Goal: Navigation & Orientation: Find specific page/section

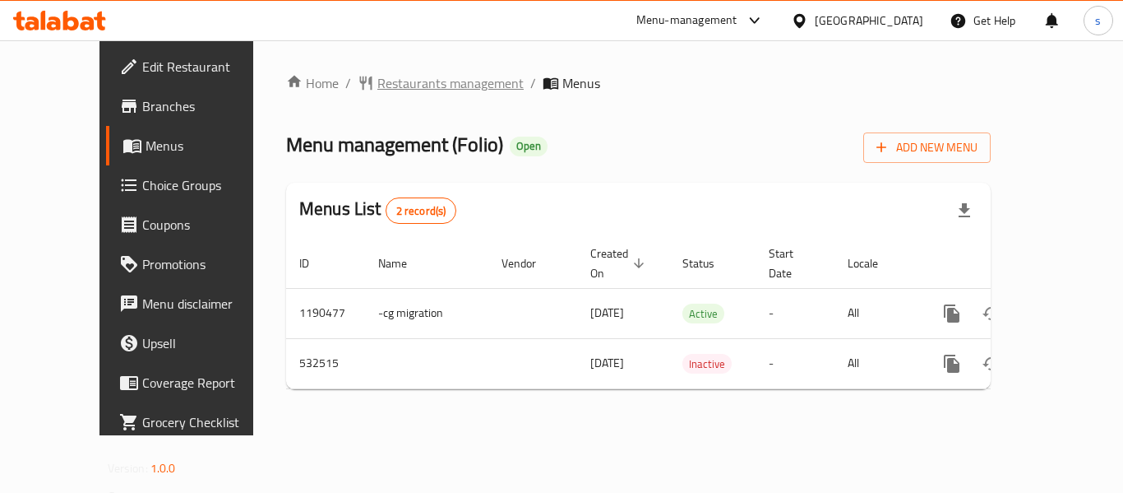
click at [399, 90] on span "Restaurants management" at bounding box center [450, 83] width 146 height 20
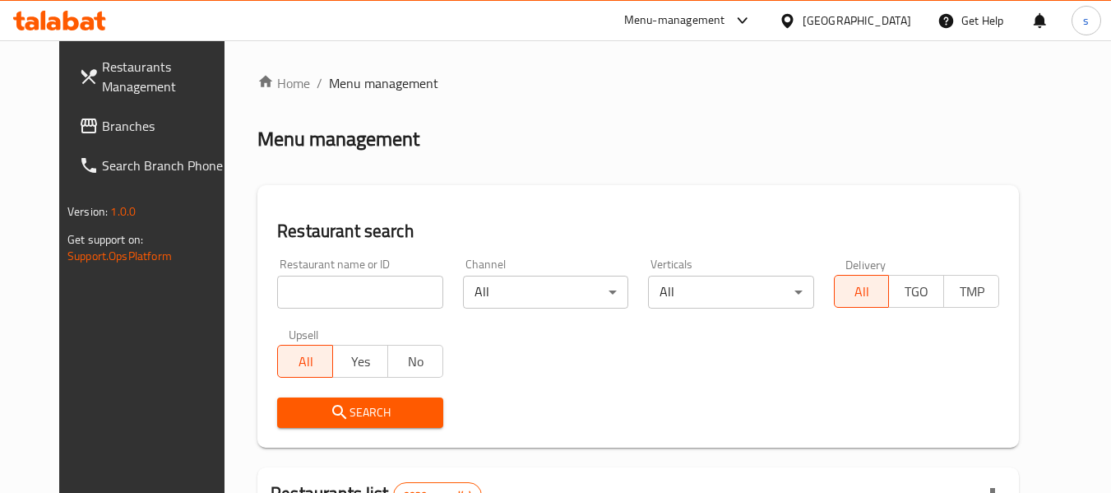
click at [102, 127] on span "Branches" at bounding box center [167, 126] width 130 height 20
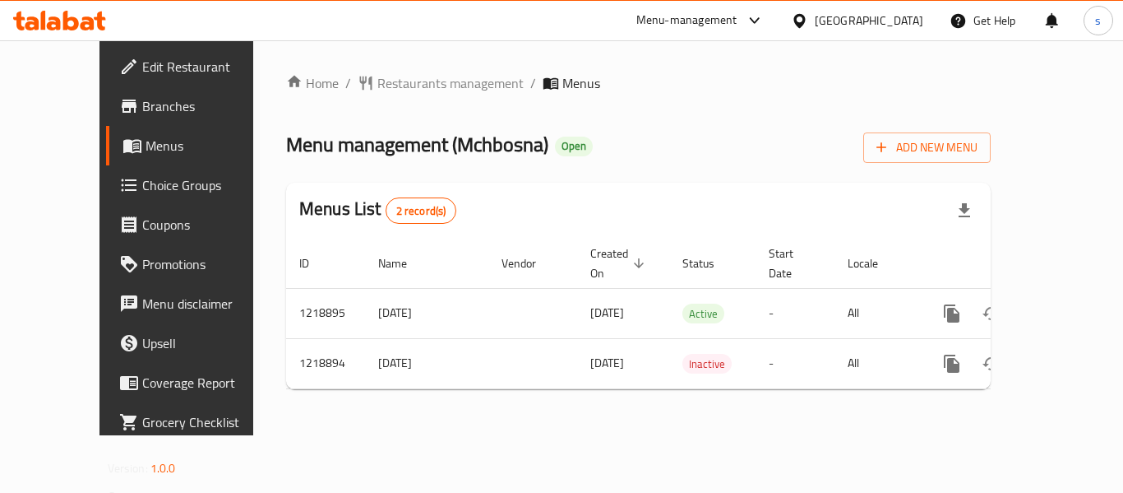
click at [808, 20] on icon at bounding box center [799, 20] width 17 height 17
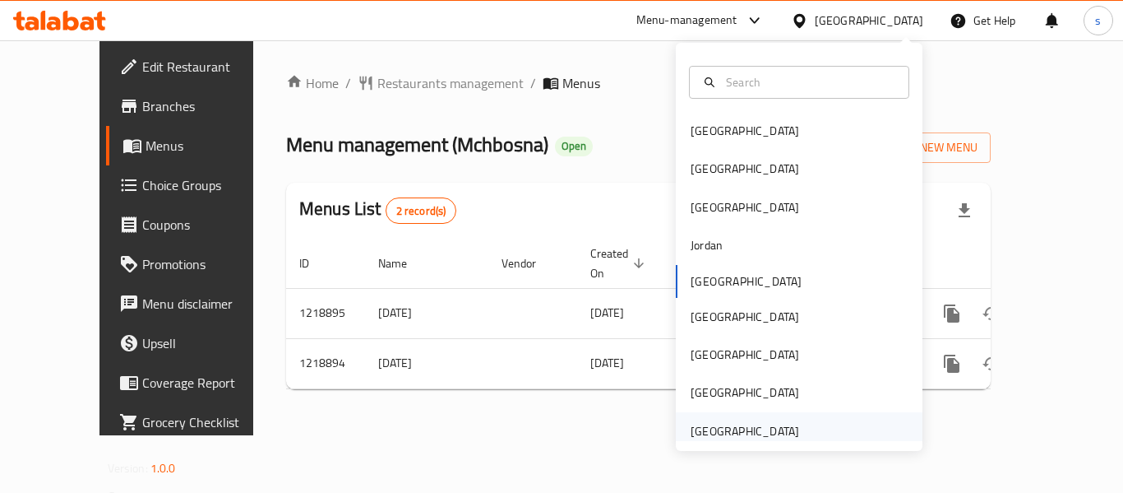
click at [712, 417] on div "United Arab Emirates" at bounding box center [745, 431] width 135 height 38
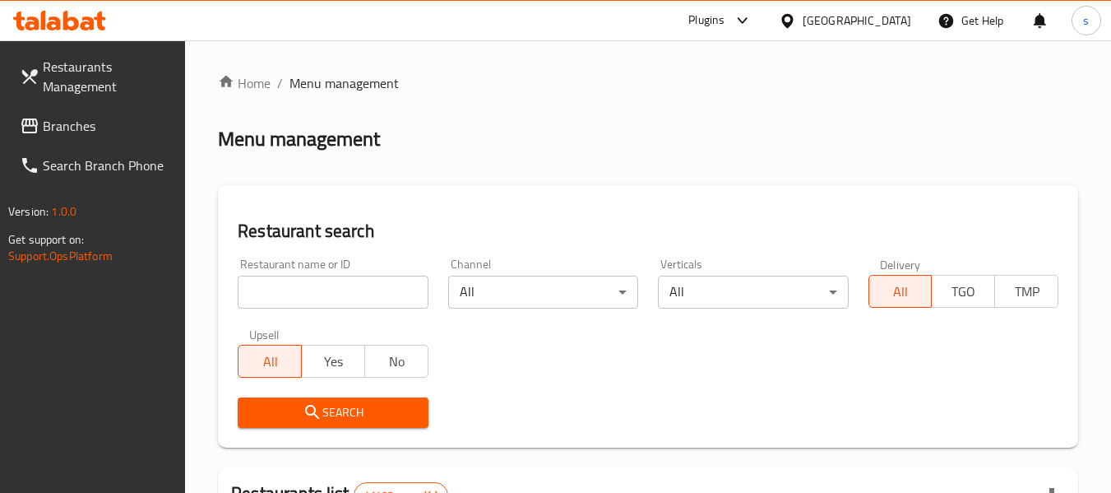
click at [87, 125] on div at bounding box center [555, 246] width 1111 height 493
click at [87, 125] on span "Branches" at bounding box center [108, 126] width 130 height 20
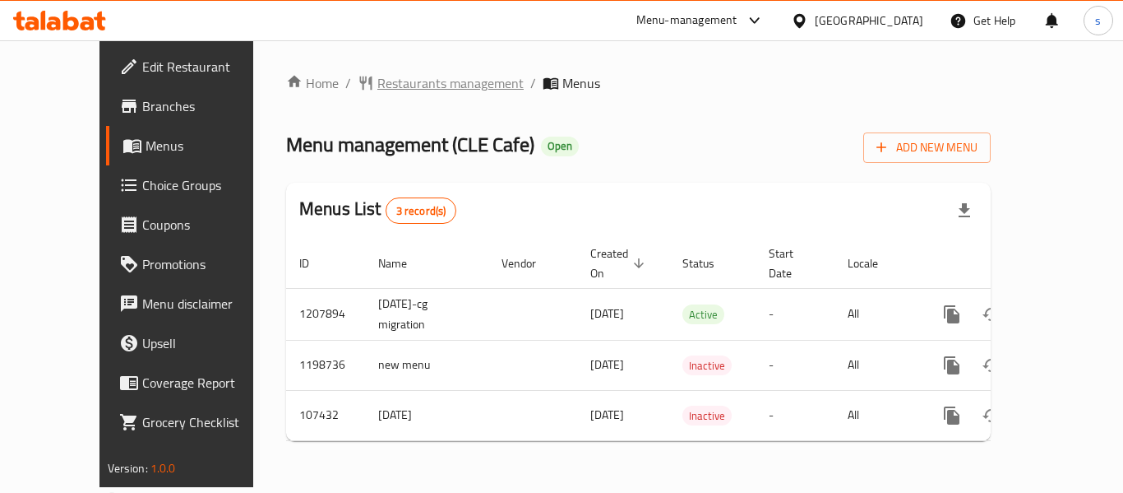
click at [377, 83] on span "Restaurants management" at bounding box center [450, 83] width 146 height 20
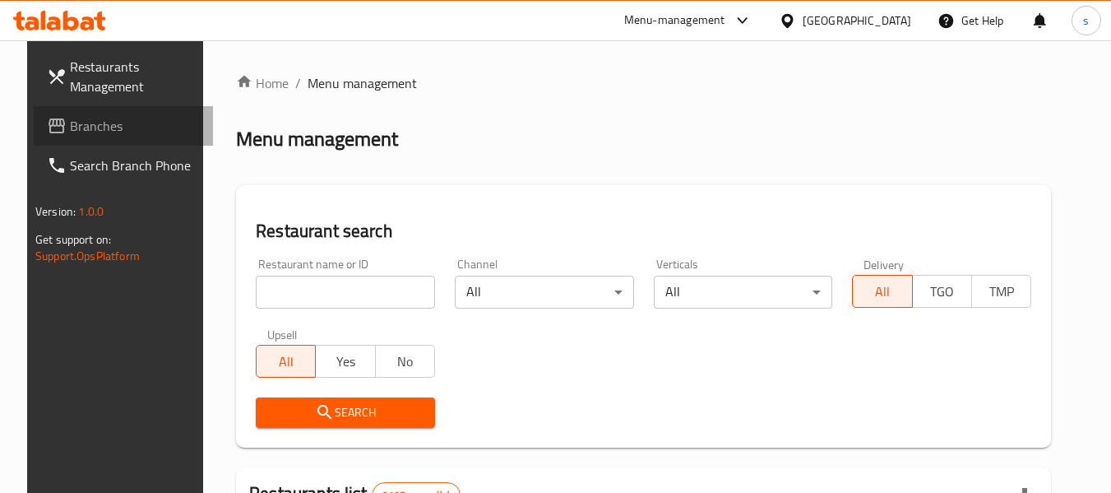
click at [49, 120] on icon at bounding box center [57, 125] width 16 height 15
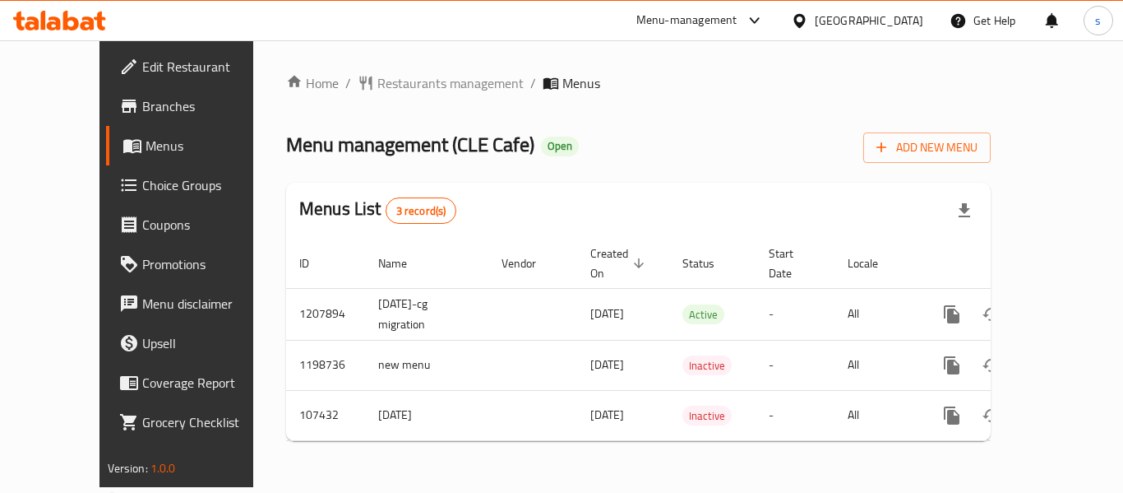
click at [815, 28] on div at bounding box center [803, 21] width 24 height 18
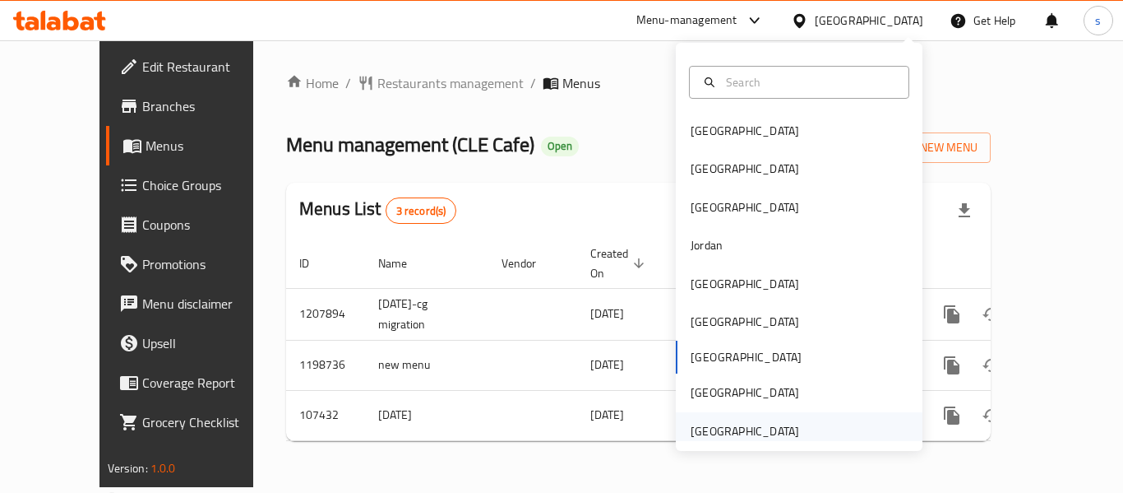
click at [733, 431] on div "[GEOGRAPHIC_DATA]" at bounding box center [745, 431] width 109 height 18
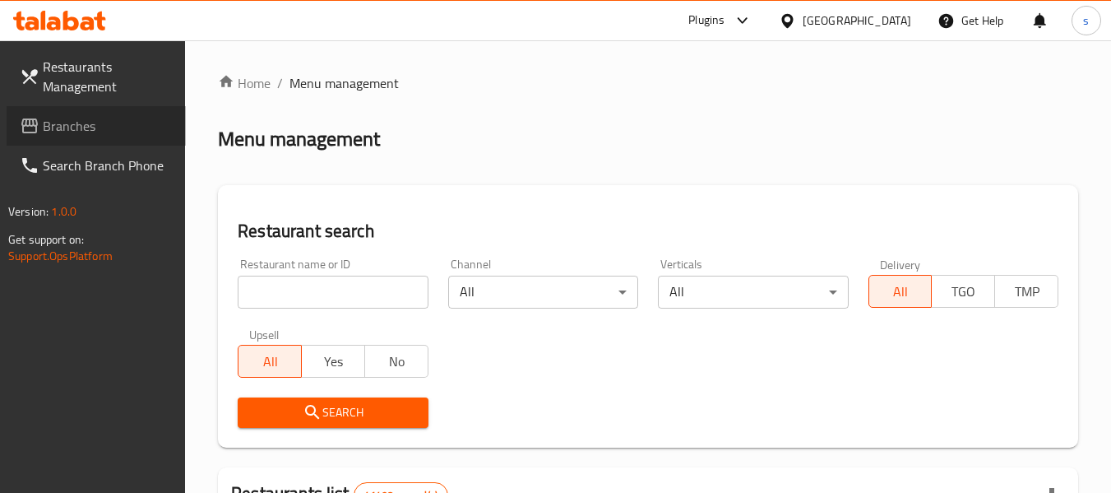
click at [141, 133] on span "Branches" at bounding box center [108, 126] width 130 height 20
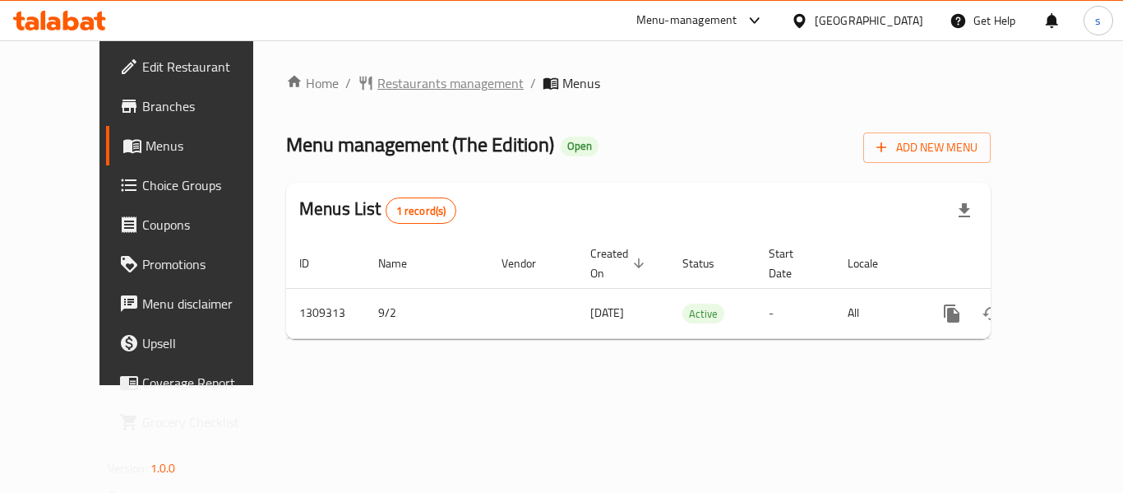
click at [402, 77] on span "Restaurants management" at bounding box center [450, 83] width 146 height 20
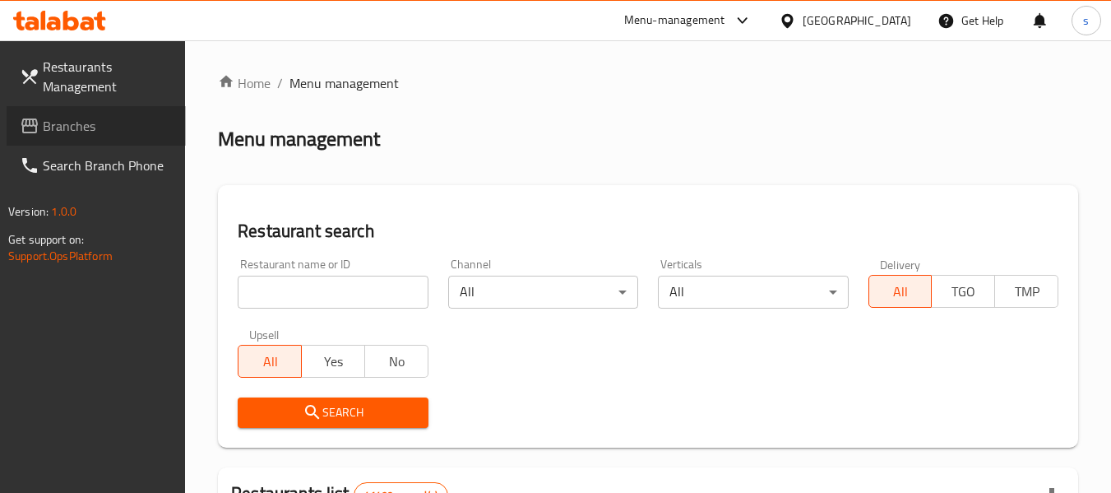
click at [58, 134] on span "Branches" at bounding box center [108, 126] width 130 height 20
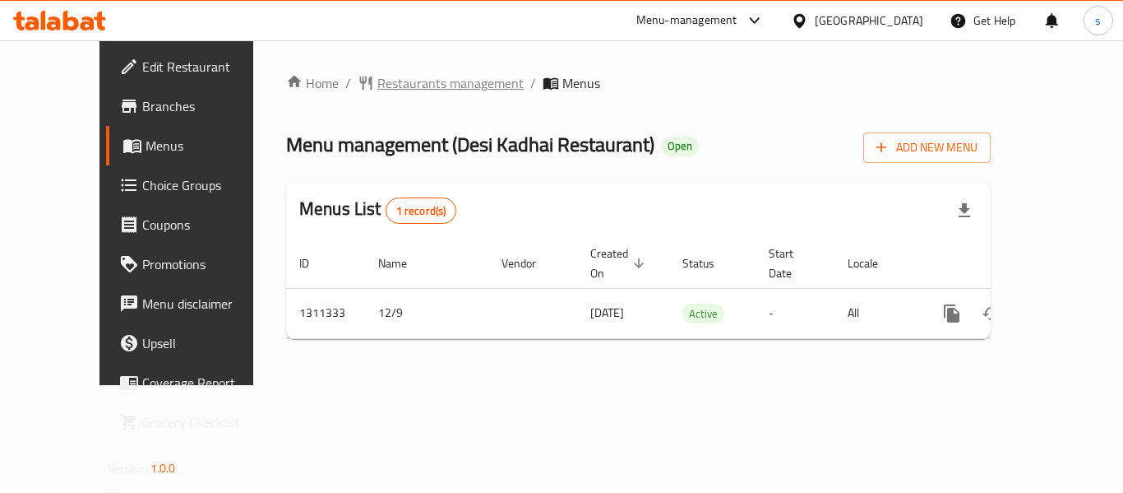
click at [377, 84] on span "Restaurants management" at bounding box center [450, 83] width 146 height 20
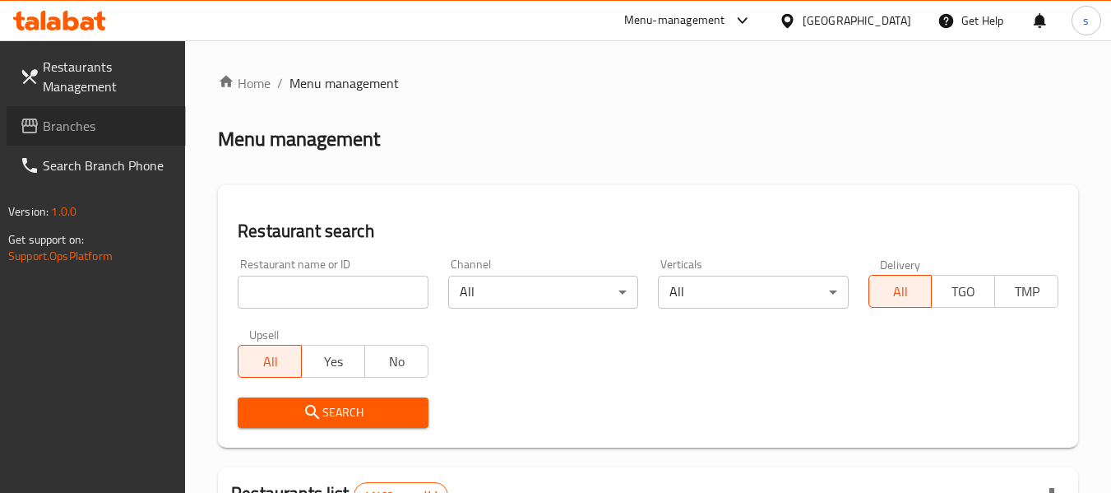
click at [95, 128] on span "Branches" at bounding box center [108, 126] width 130 height 20
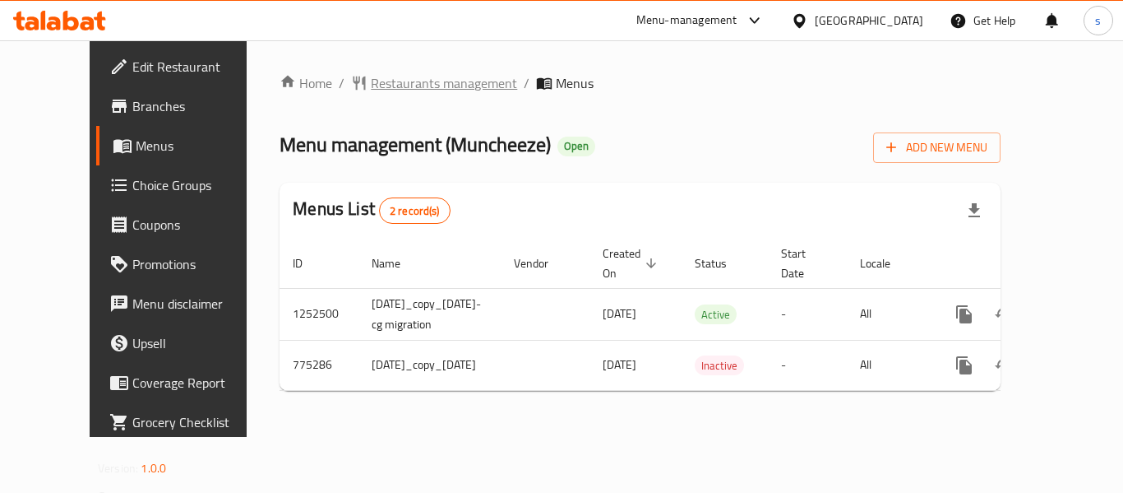
click at [398, 84] on span "Restaurants management" at bounding box center [444, 83] width 146 height 20
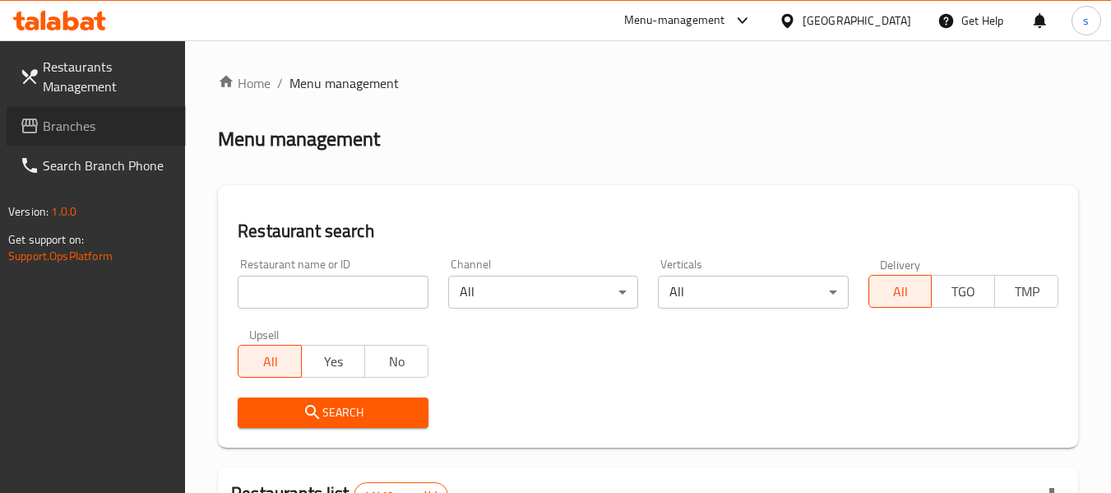
click at [76, 134] on span "Branches" at bounding box center [108, 126] width 130 height 20
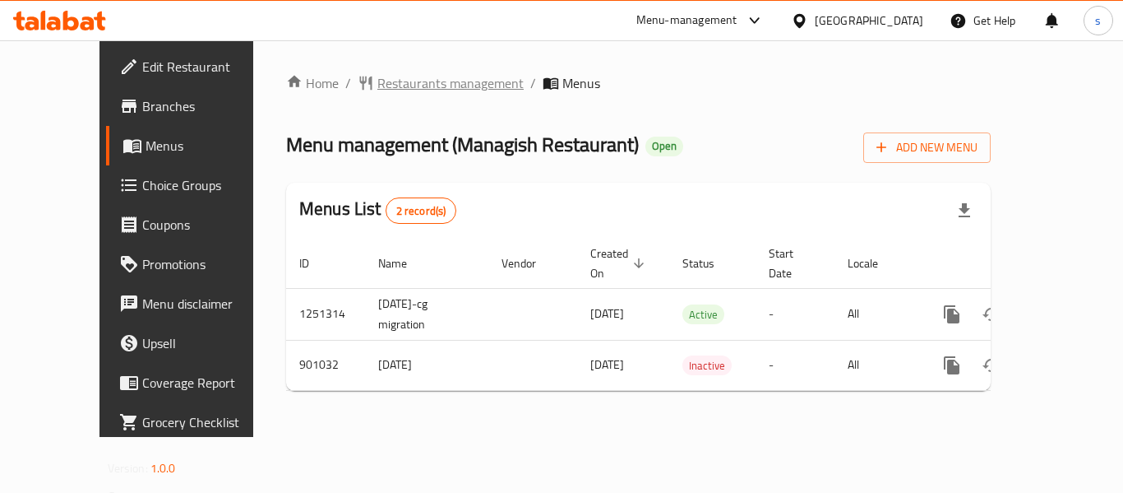
click at [399, 80] on span "Restaurants management" at bounding box center [450, 83] width 146 height 20
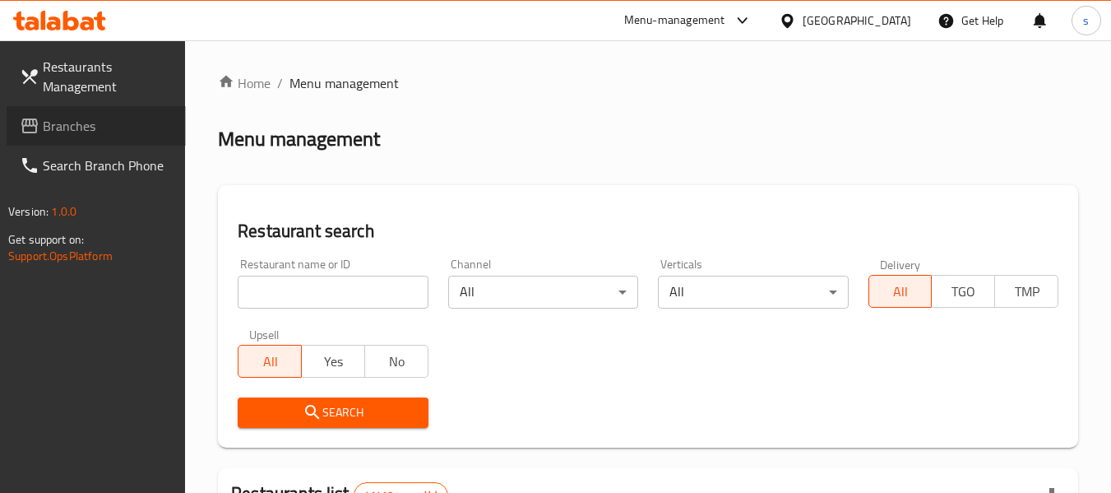
click at [111, 131] on span "Branches" at bounding box center [108, 126] width 130 height 20
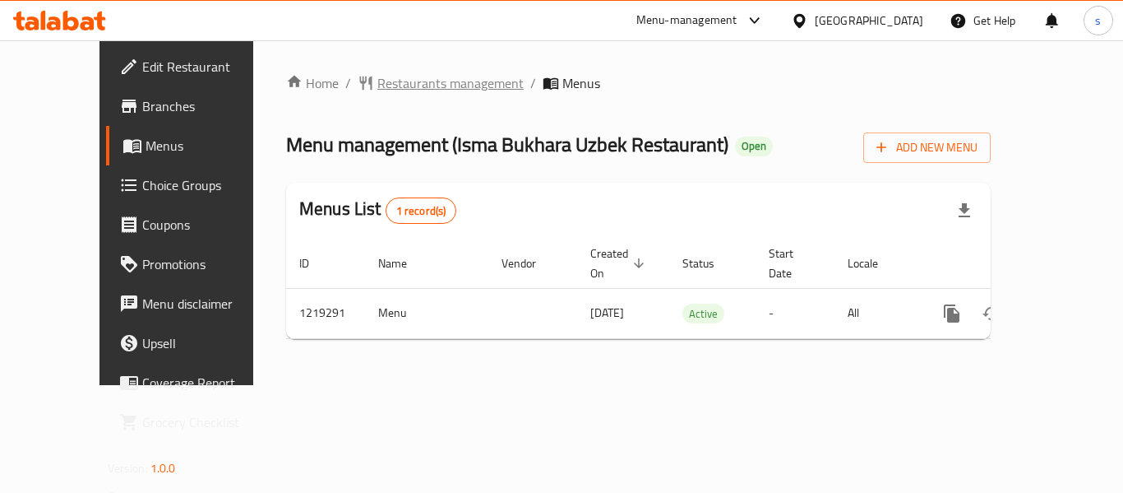
click at [428, 85] on span "Restaurants management" at bounding box center [450, 83] width 146 height 20
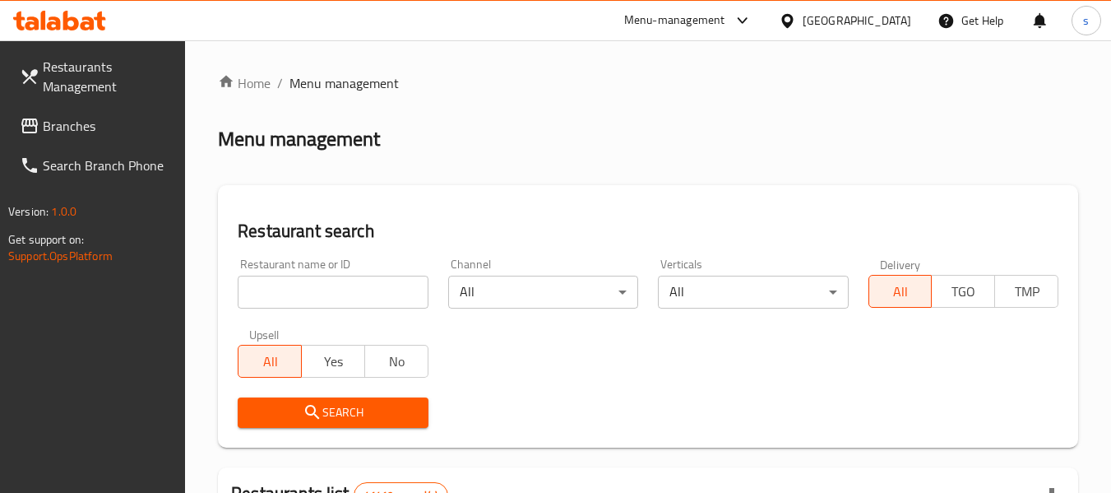
click at [72, 124] on span "Branches" at bounding box center [108, 126] width 130 height 20
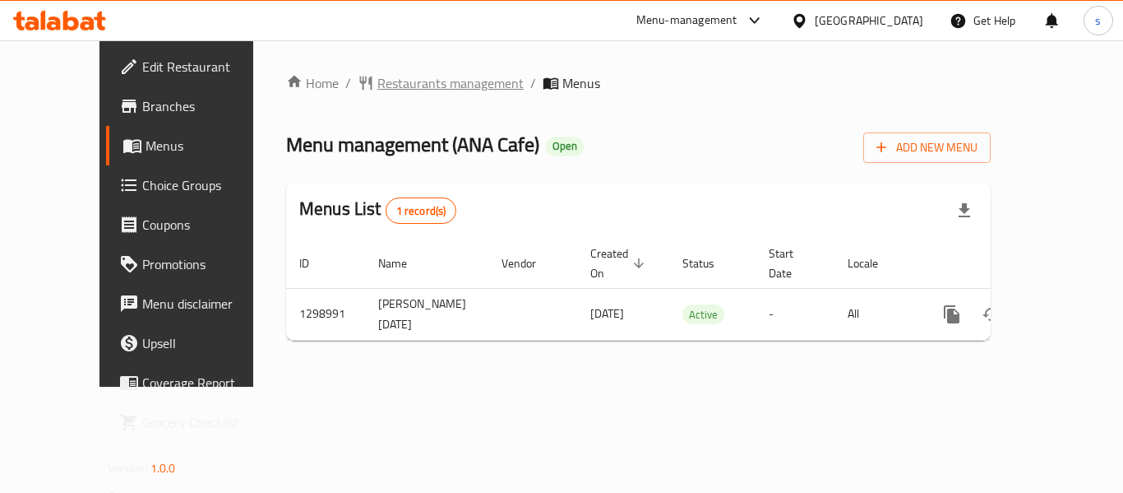
click at [377, 85] on span "Restaurants management" at bounding box center [450, 83] width 146 height 20
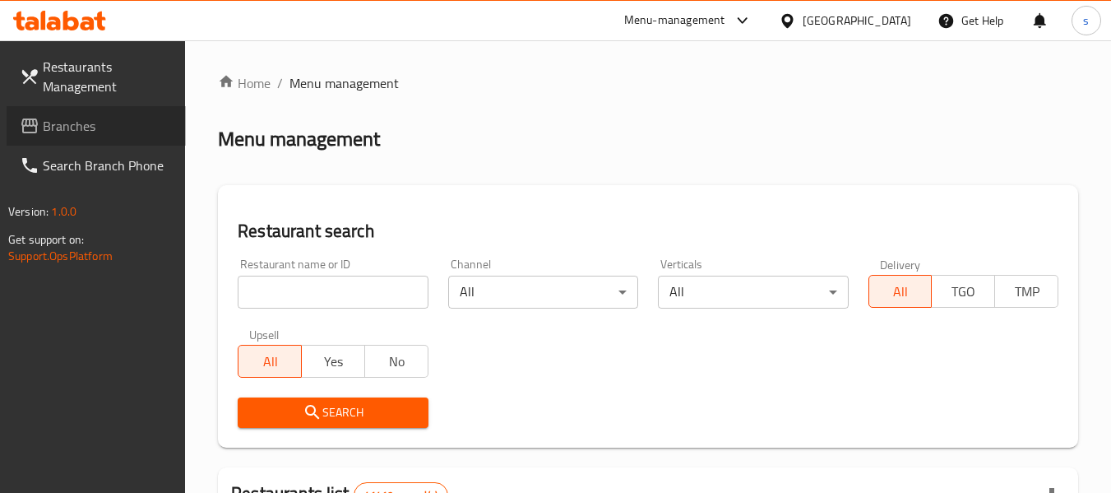
click at [75, 136] on span "Branches" at bounding box center [108, 126] width 130 height 20
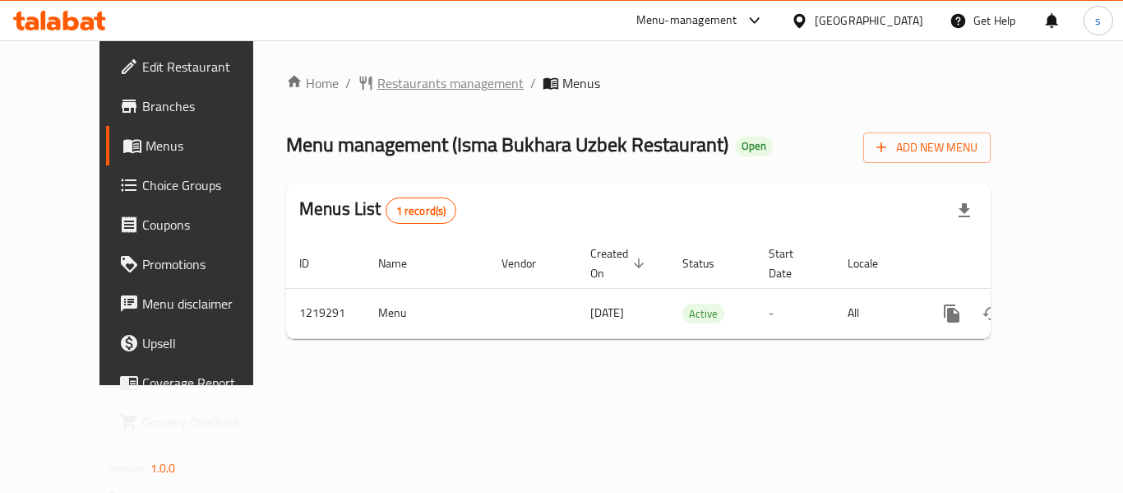
click at [377, 90] on span "Restaurants management" at bounding box center [450, 83] width 146 height 20
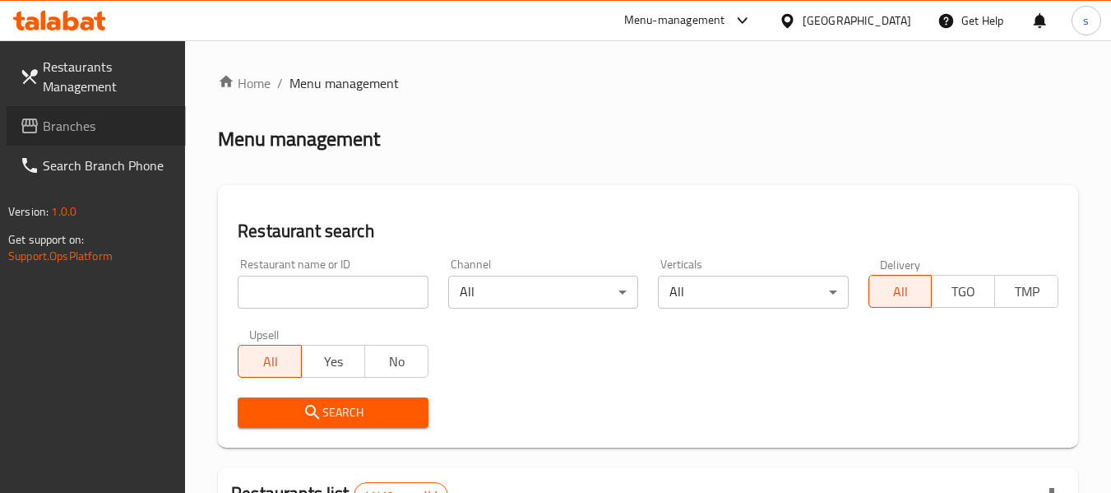
click at [118, 128] on span "Branches" at bounding box center [108, 126] width 130 height 20
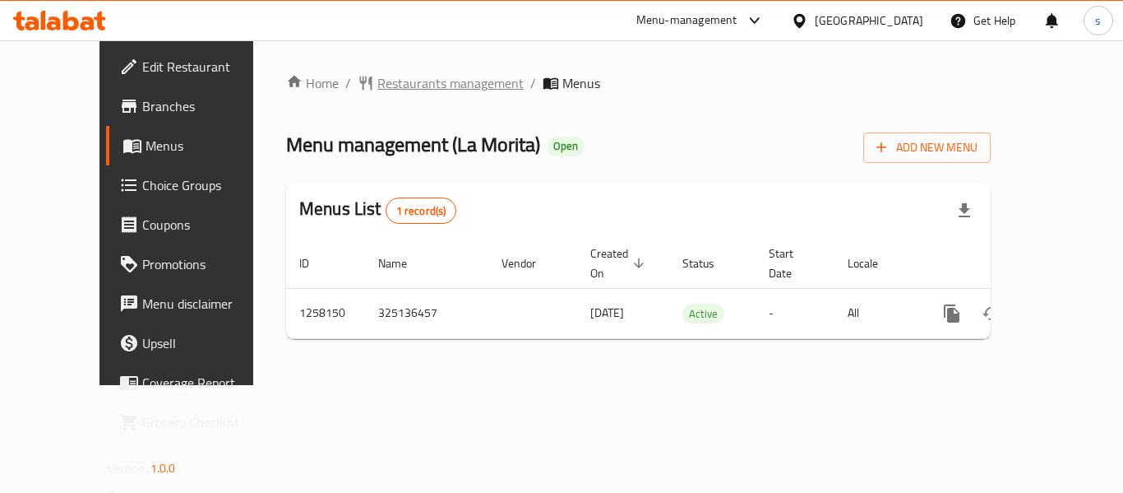
click at [377, 90] on span "Restaurants management" at bounding box center [450, 83] width 146 height 20
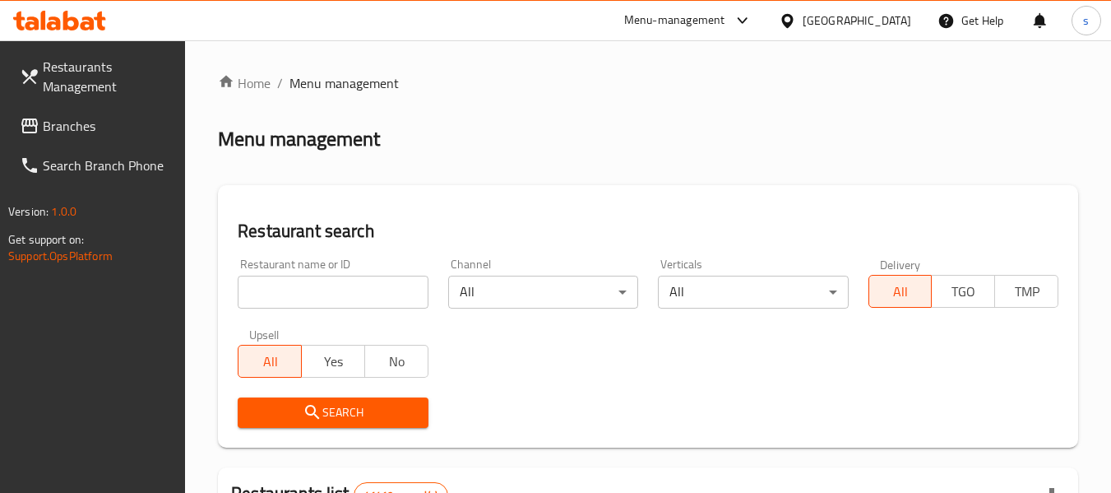
click at [94, 127] on span "Branches" at bounding box center [108, 126] width 130 height 20
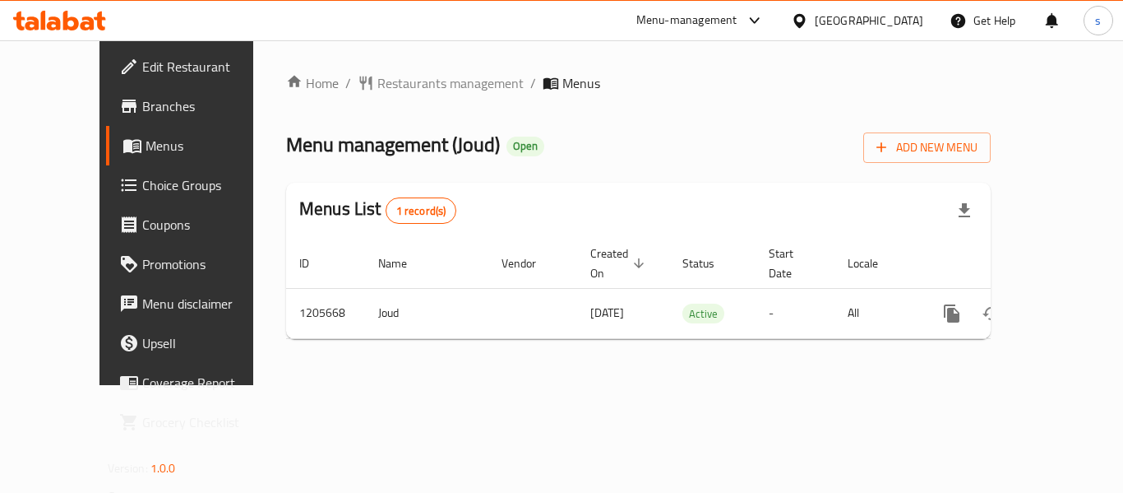
click at [823, 23] on div "[GEOGRAPHIC_DATA]" at bounding box center [869, 21] width 109 height 18
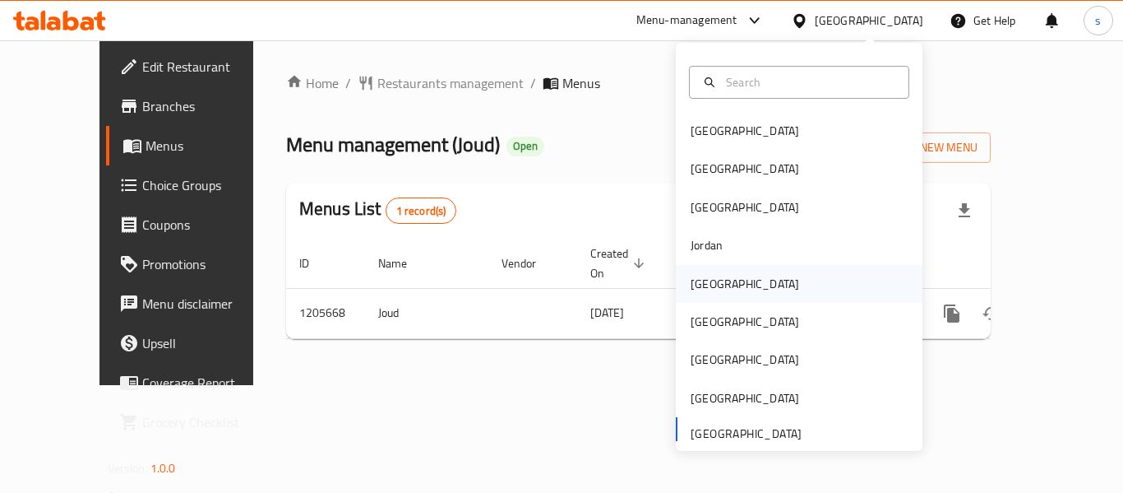
click at [743, 293] on div "[GEOGRAPHIC_DATA]" at bounding box center [799, 284] width 247 height 38
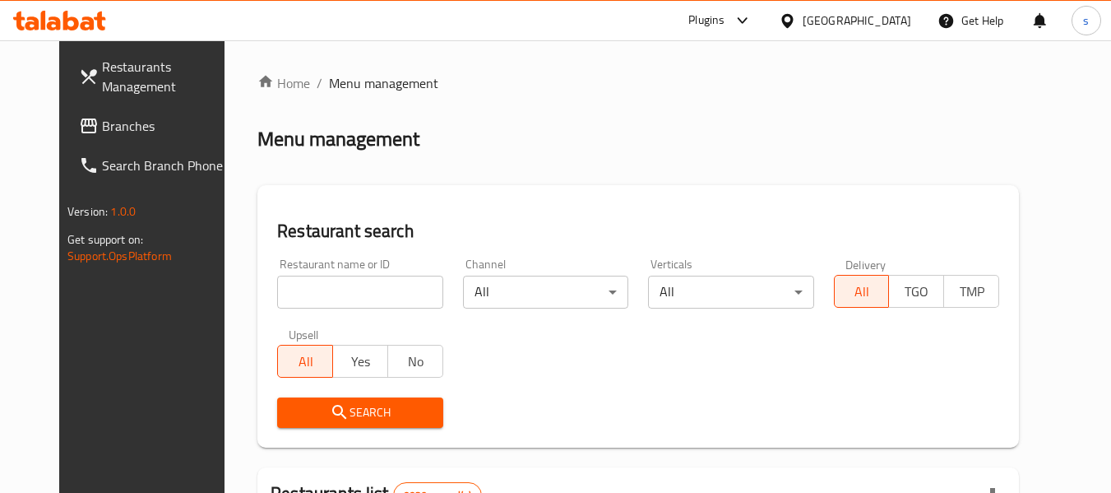
click at [102, 131] on span "Branches" at bounding box center [167, 126] width 130 height 20
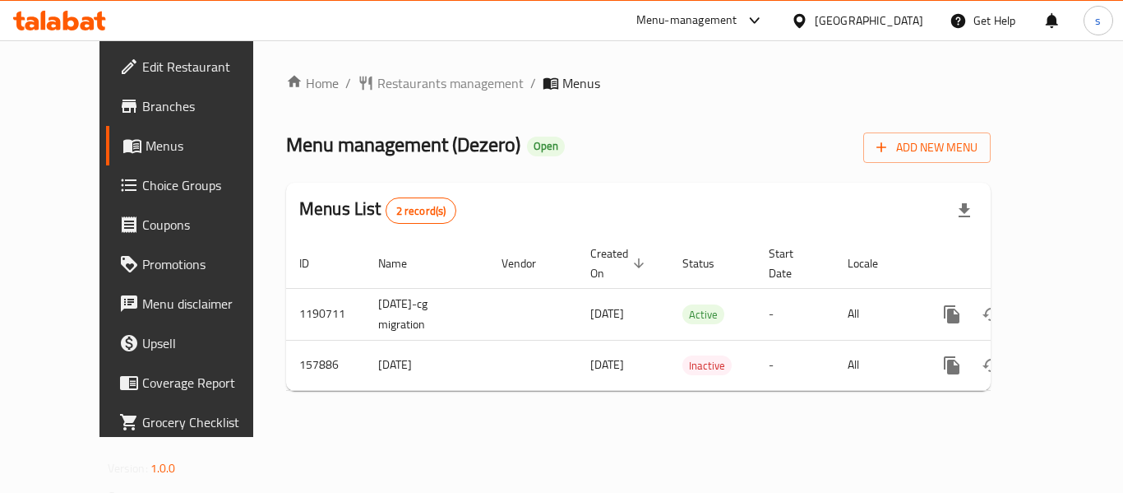
click at [808, 16] on icon at bounding box center [799, 20] width 17 height 17
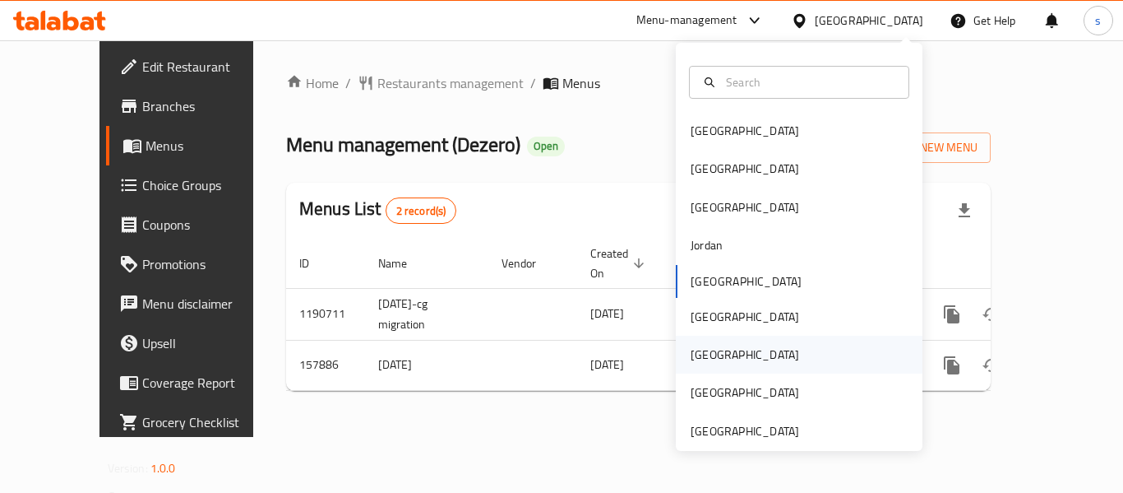
click at [700, 350] on div "[GEOGRAPHIC_DATA]" at bounding box center [745, 354] width 109 height 18
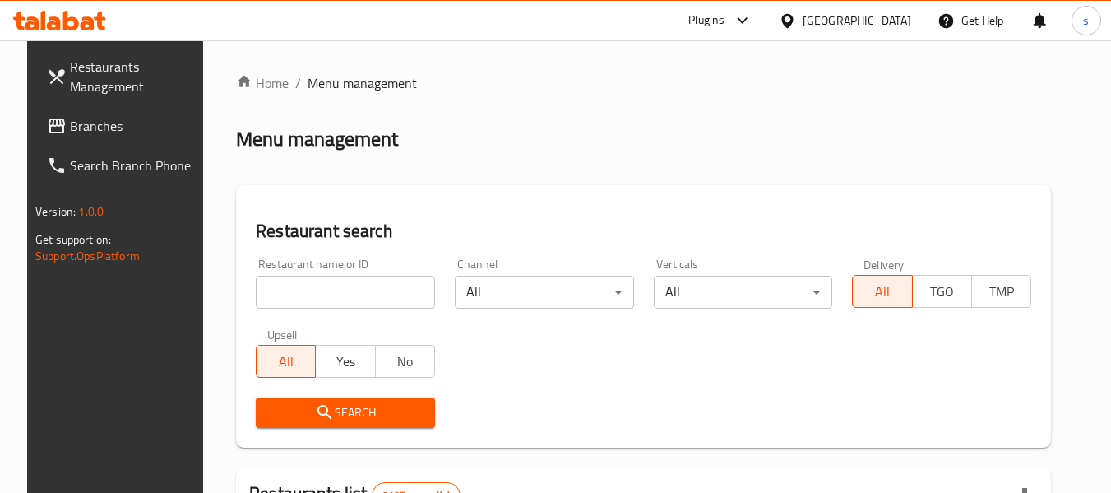
click at [70, 130] on span "Branches" at bounding box center [135, 126] width 130 height 20
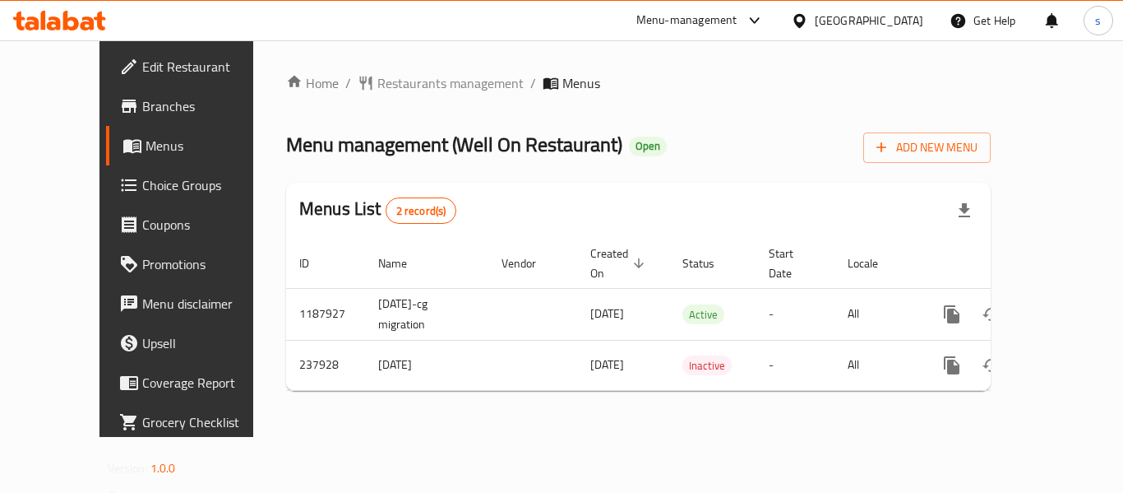
click at [805, 25] on icon at bounding box center [800, 20] width 12 height 14
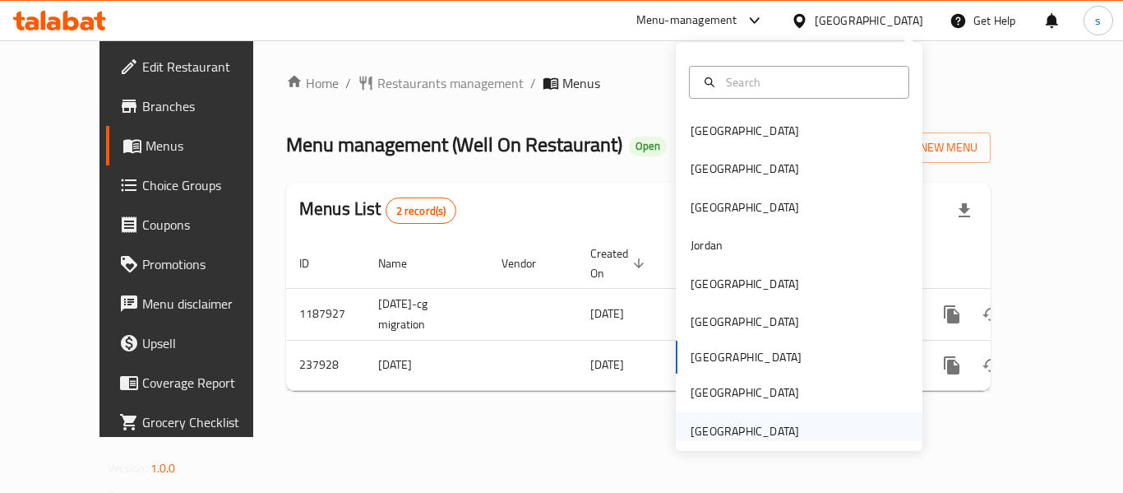
click at [738, 417] on div "[GEOGRAPHIC_DATA]" at bounding box center [745, 431] width 135 height 38
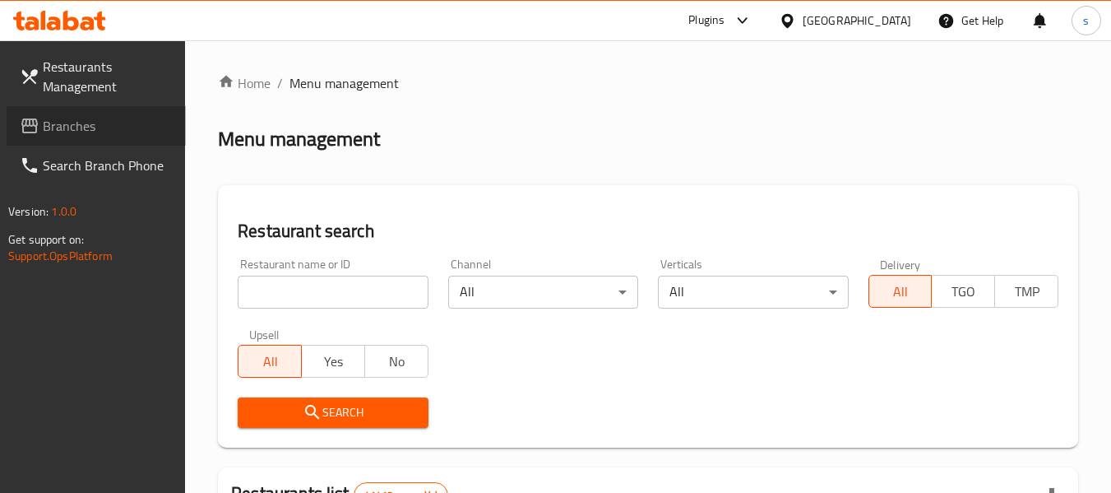
click at [109, 136] on link "Branches" at bounding box center [96, 125] width 179 height 39
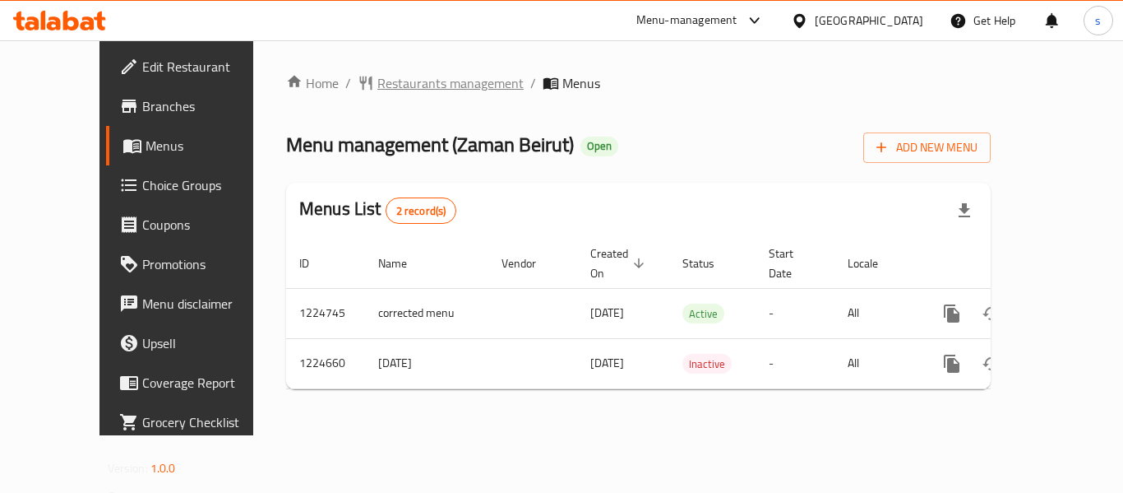
click at [404, 81] on span "Restaurants management" at bounding box center [450, 83] width 146 height 20
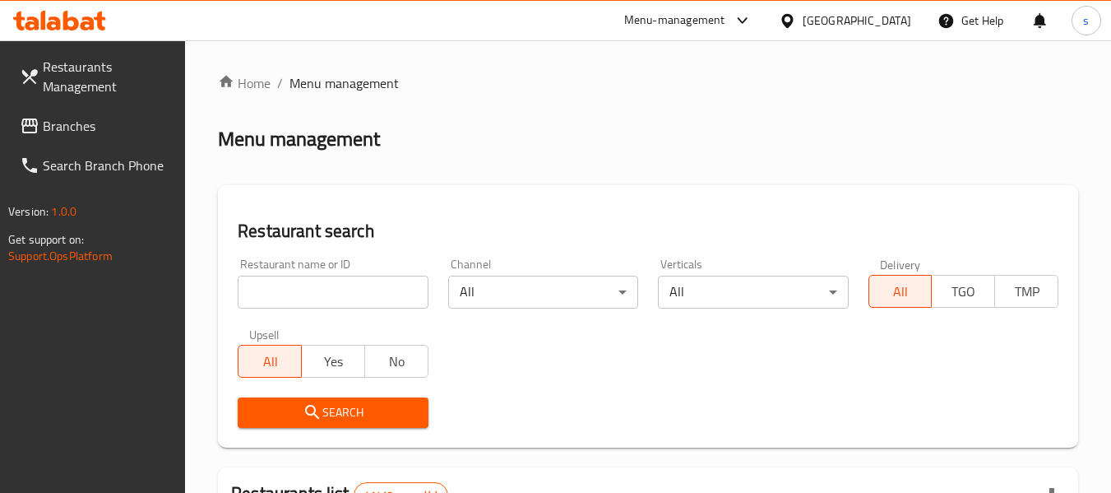
click at [85, 132] on span "Branches" at bounding box center [108, 126] width 130 height 20
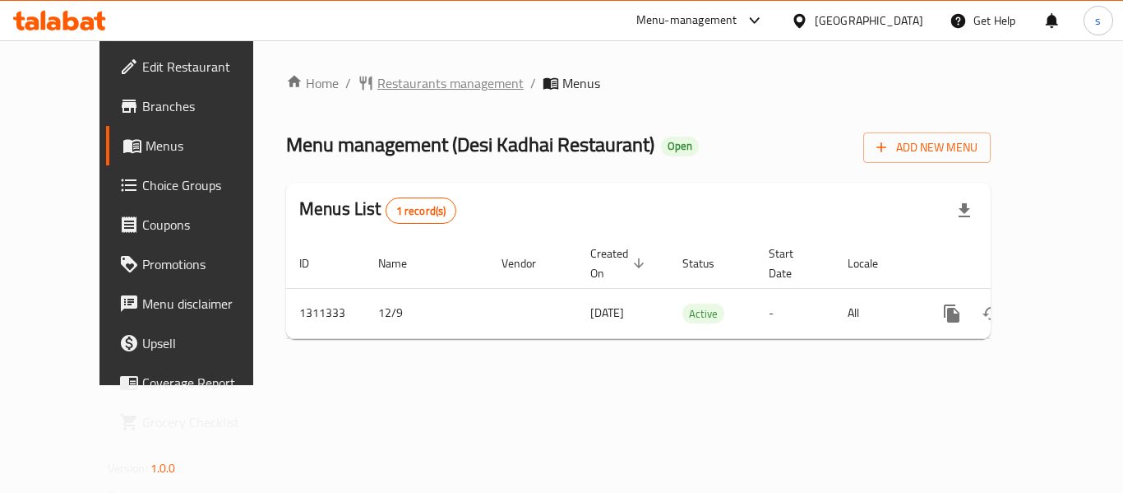
click at [377, 89] on span "Restaurants management" at bounding box center [450, 83] width 146 height 20
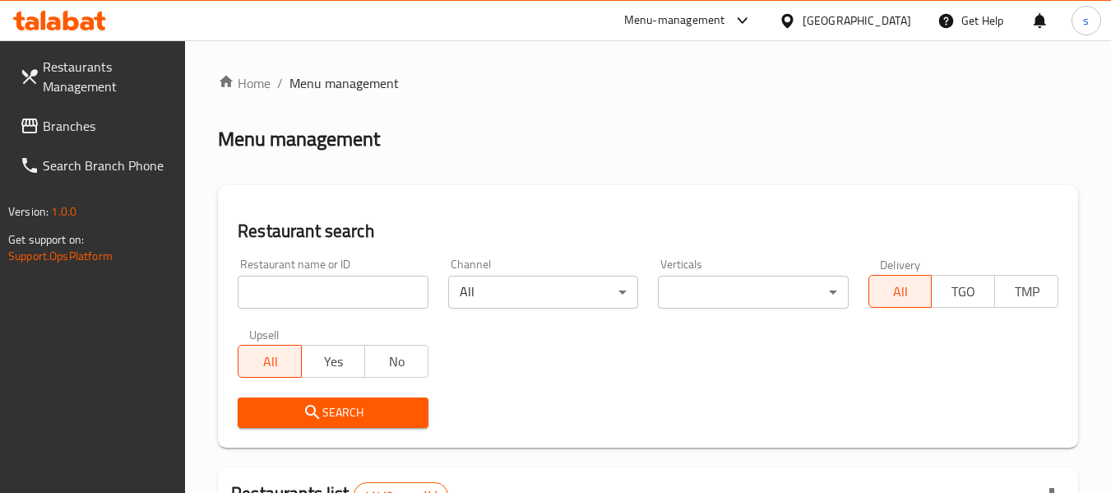
click at [77, 136] on span "Branches" at bounding box center [108, 126] width 130 height 20
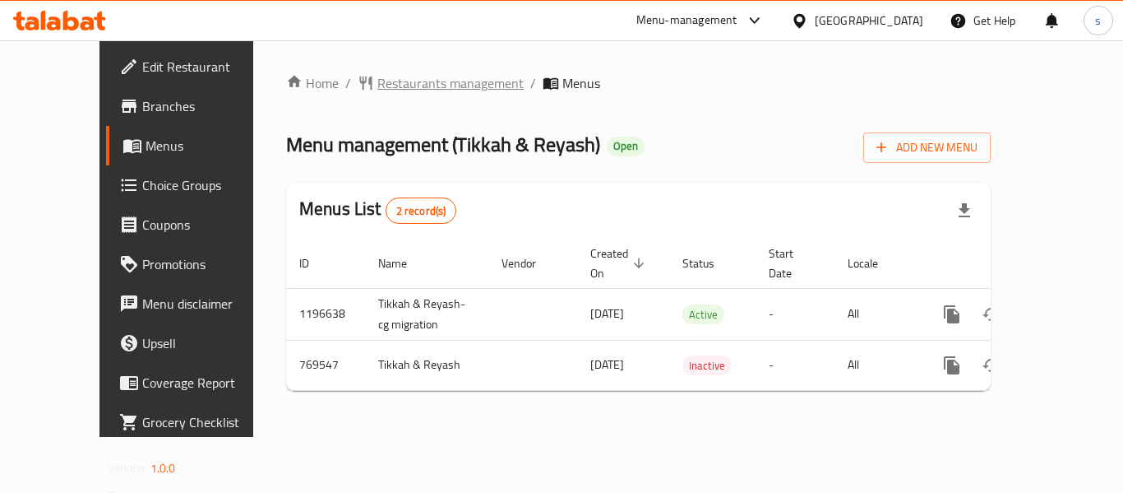
click at [377, 73] on span "Restaurants management" at bounding box center [450, 83] width 146 height 20
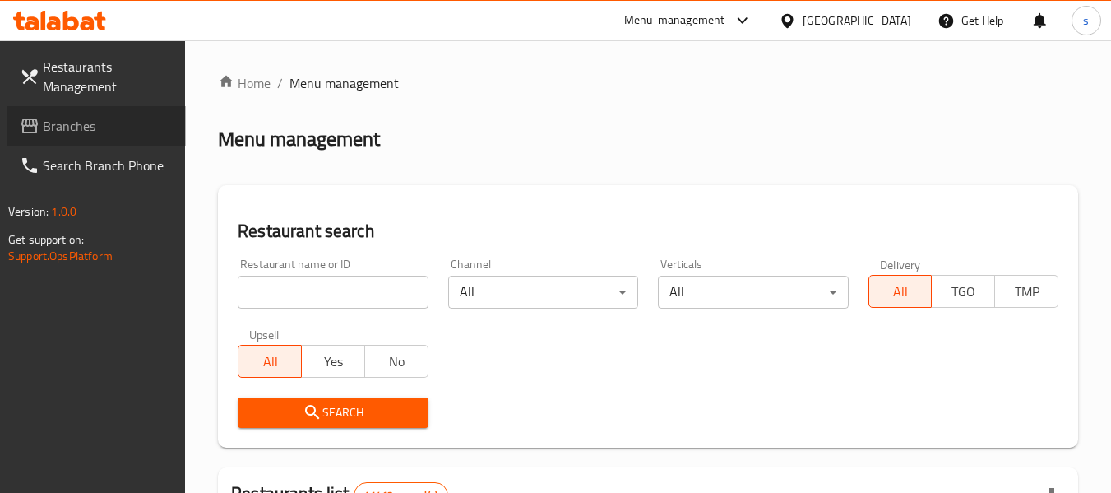
click at [116, 128] on span "Branches" at bounding box center [108, 126] width 130 height 20
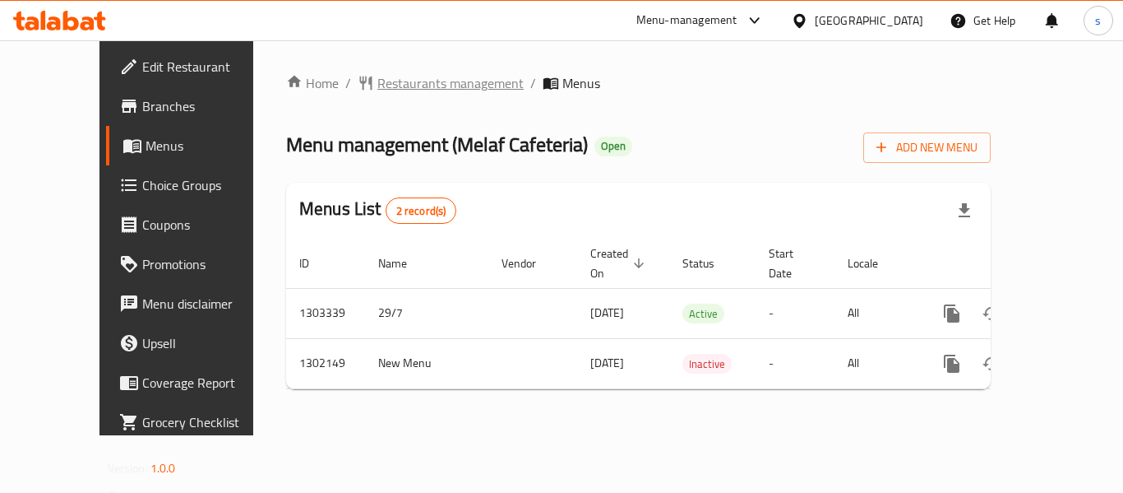
click at [412, 90] on span "Restaurants management" at bounding box center [450, 83] width 146 height 20
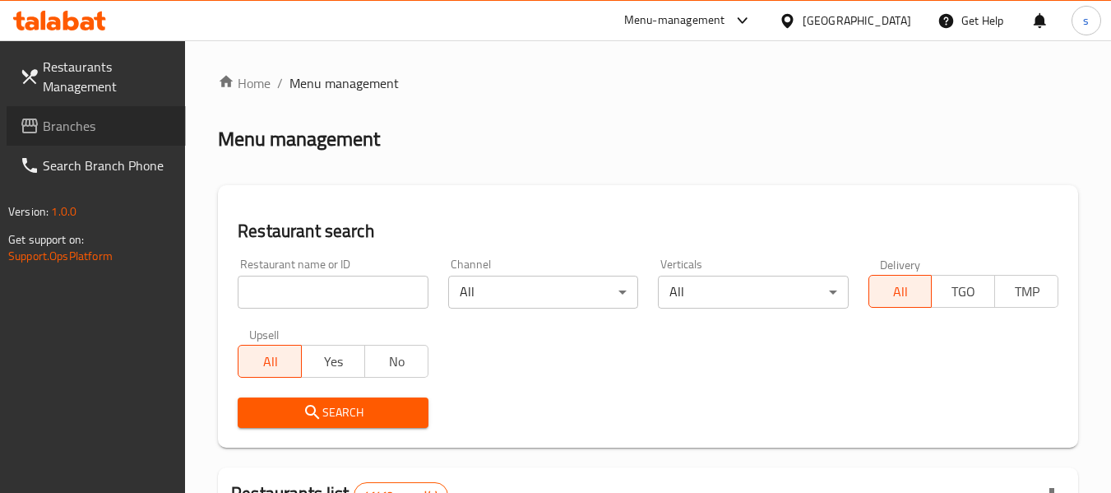
click at [99, 136] on link "Branches" at bounding box center [96, 125] width 179 height 39
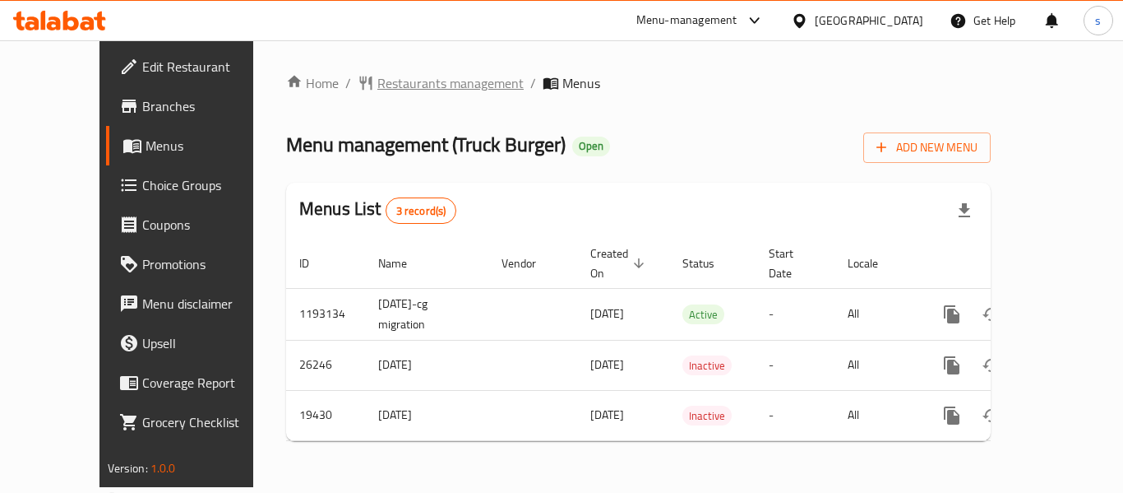
click at [430, 80] on span "Restaurants management" at bounding box center [450, 83] width 146 height 20
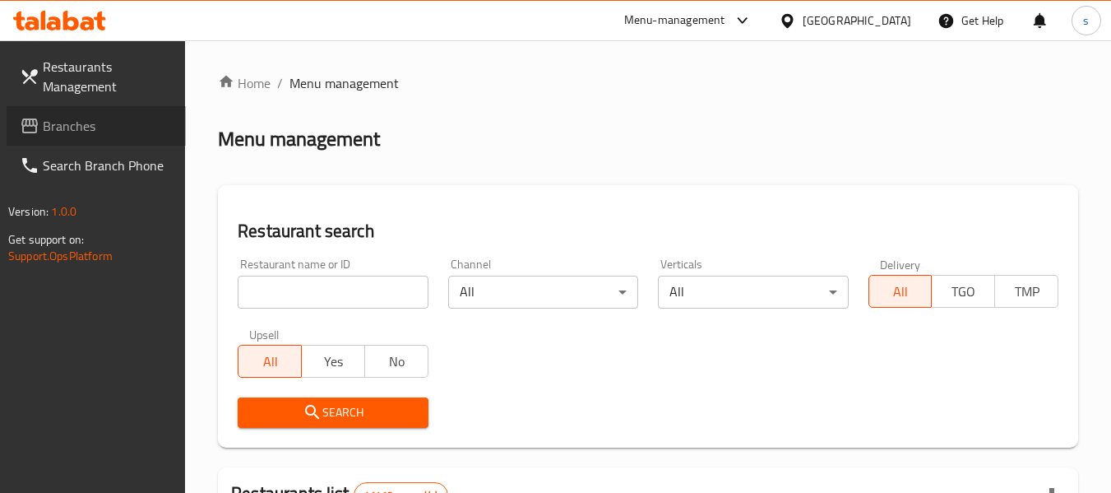
click at [93, 133] on span "Branches" at bounding box center [108, 126] width 130 height 20
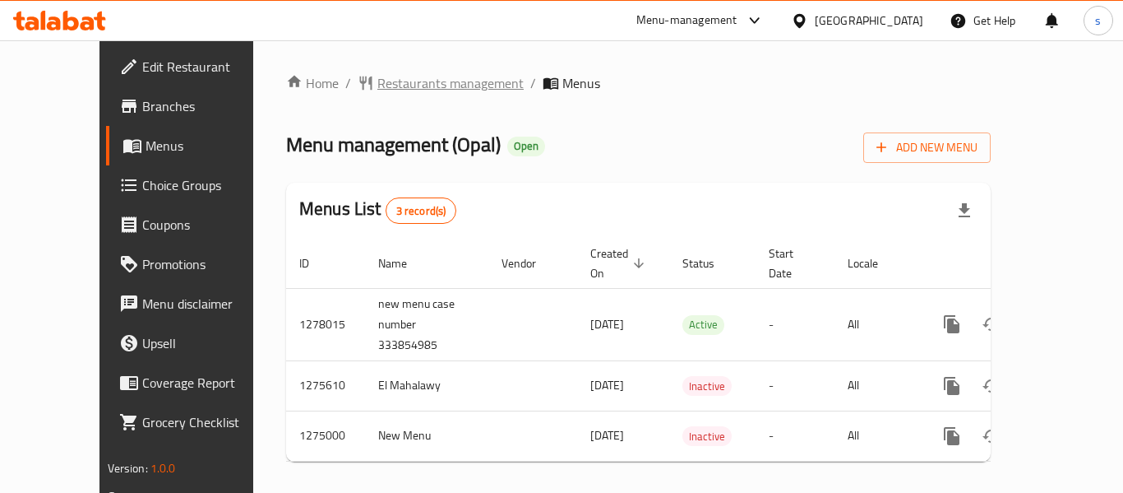
click at [397, 90] on span "Restaurants management" at bounding box center [450, 83] width 146 height 20
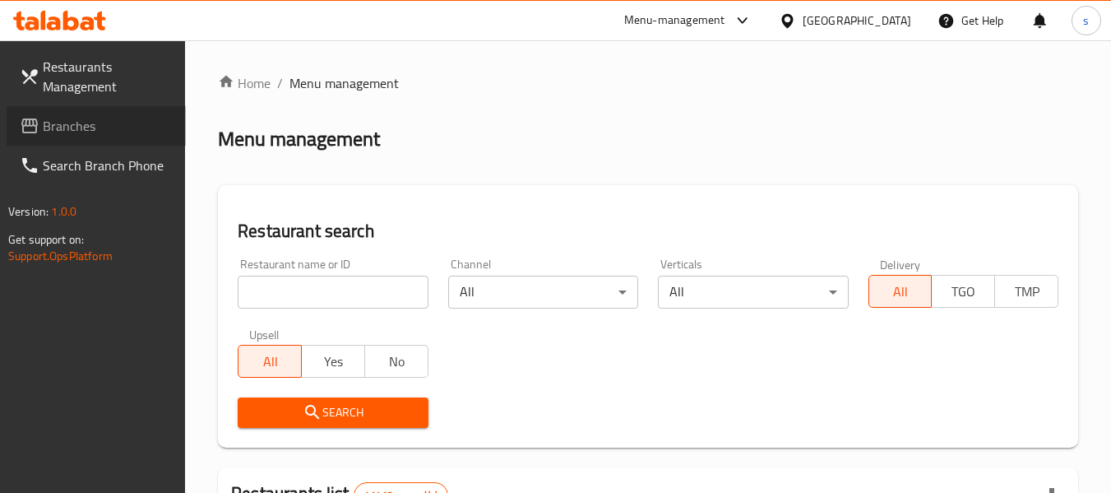
click at [128, 122] on span "Branches" at bounding box center [108, 126] width 130 height 20
